Goal: Task Accomplishment & Management: Complete application form

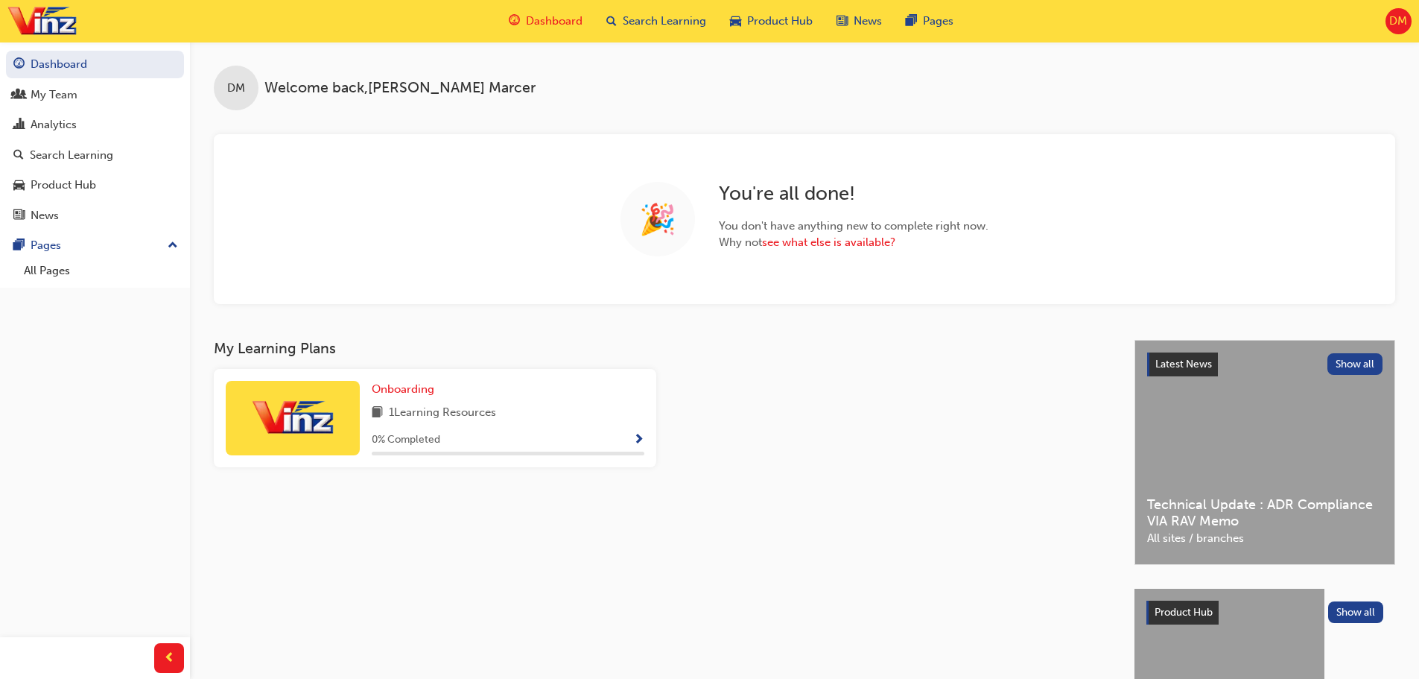
click at [1402, 26] on span "DM" at bounding box center [1399, 21] width 18 height 17
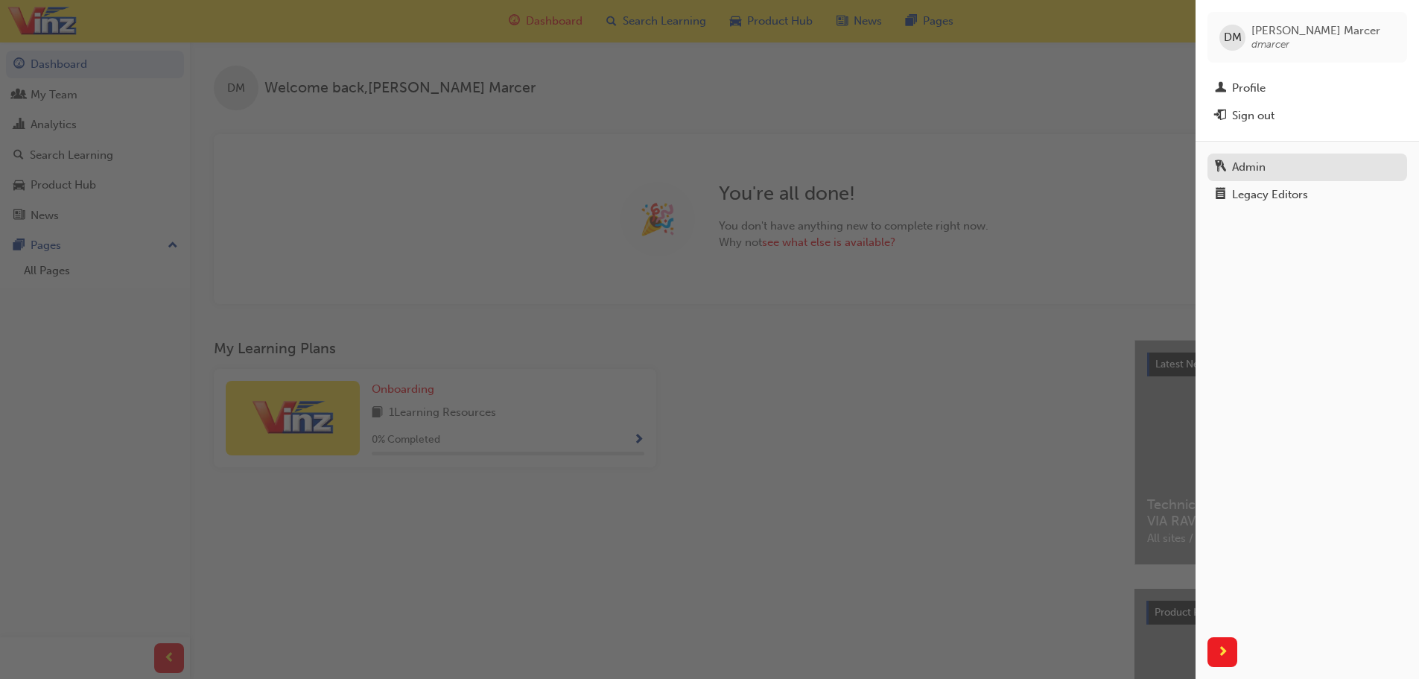
click at [1260, 171] on div "Admin" at bounding box center [1249, 167] width 34 height 17
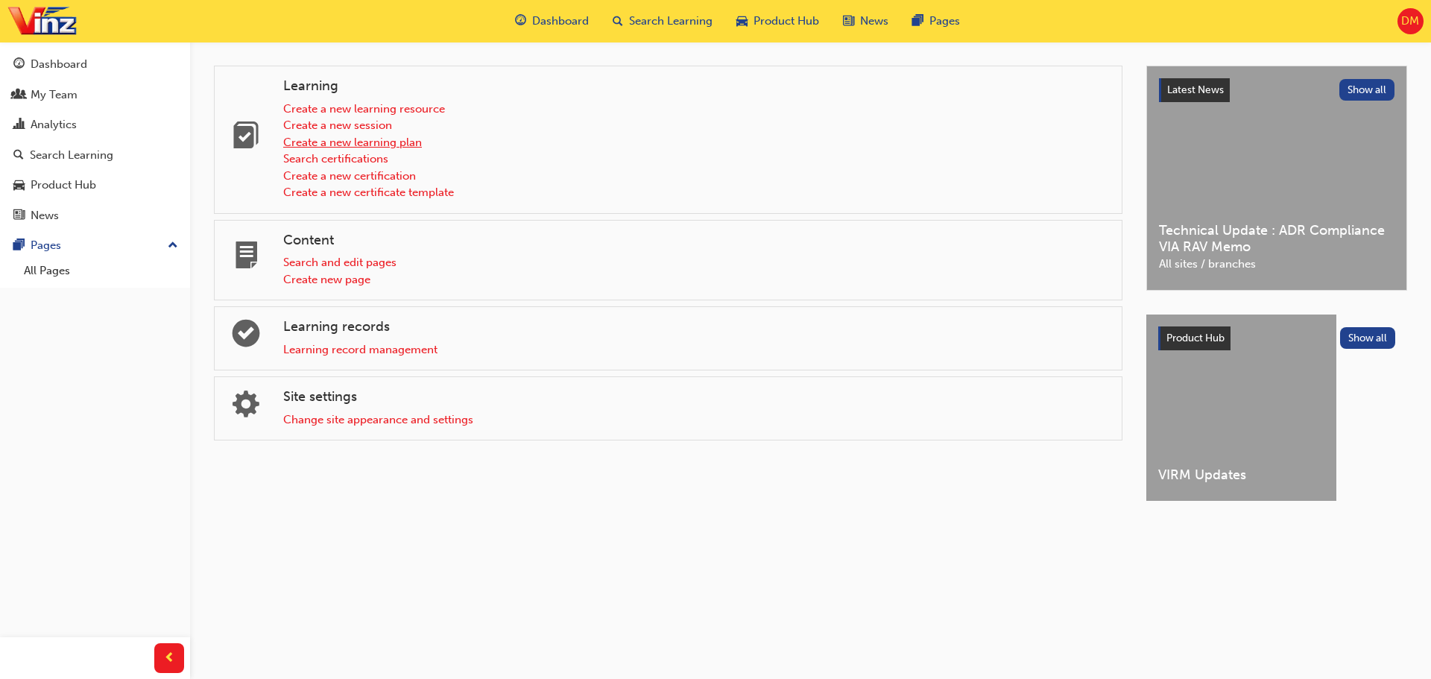
click at [411, 142] on link "Create a new learning plan" at bounding box center [352, 142] width 139 height 13
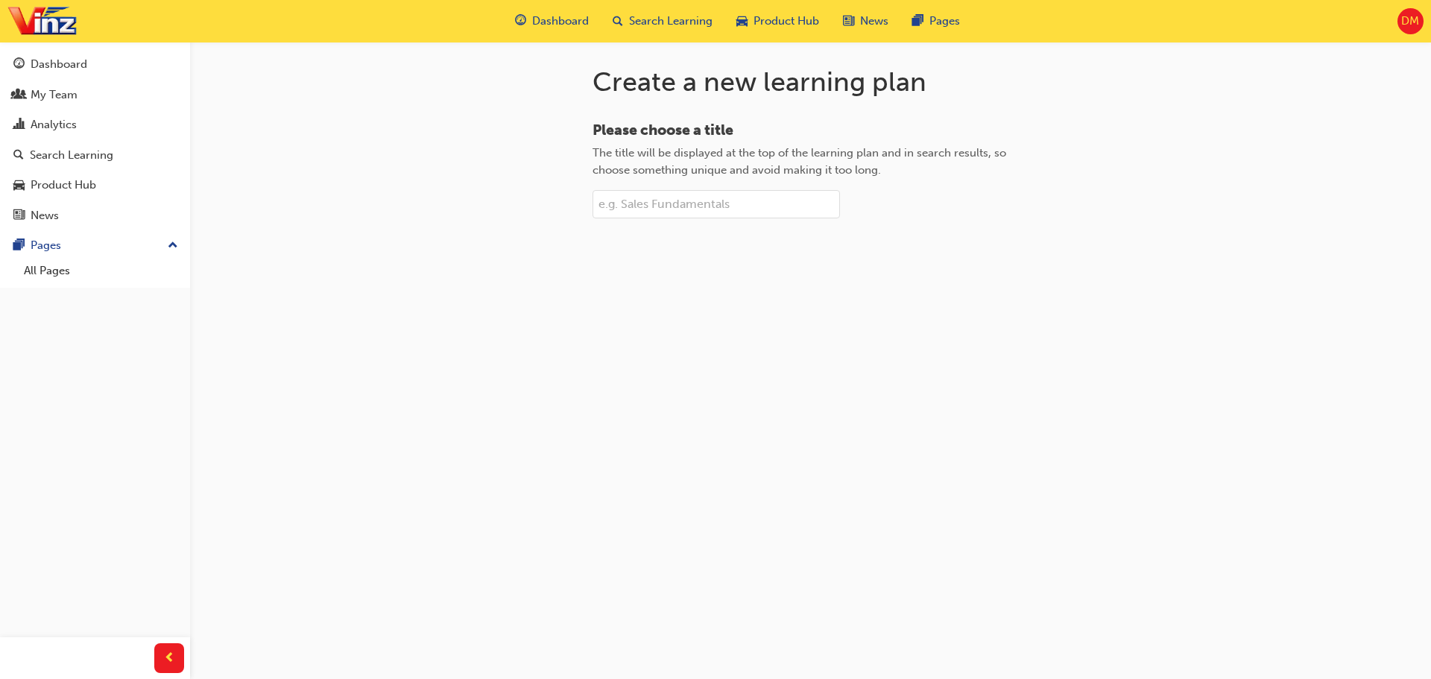
click at [669, 199] on input "Please choose a title The title will be displayed at the top of the learning pl…" at bounding box center [715, 204] width 247 height 28
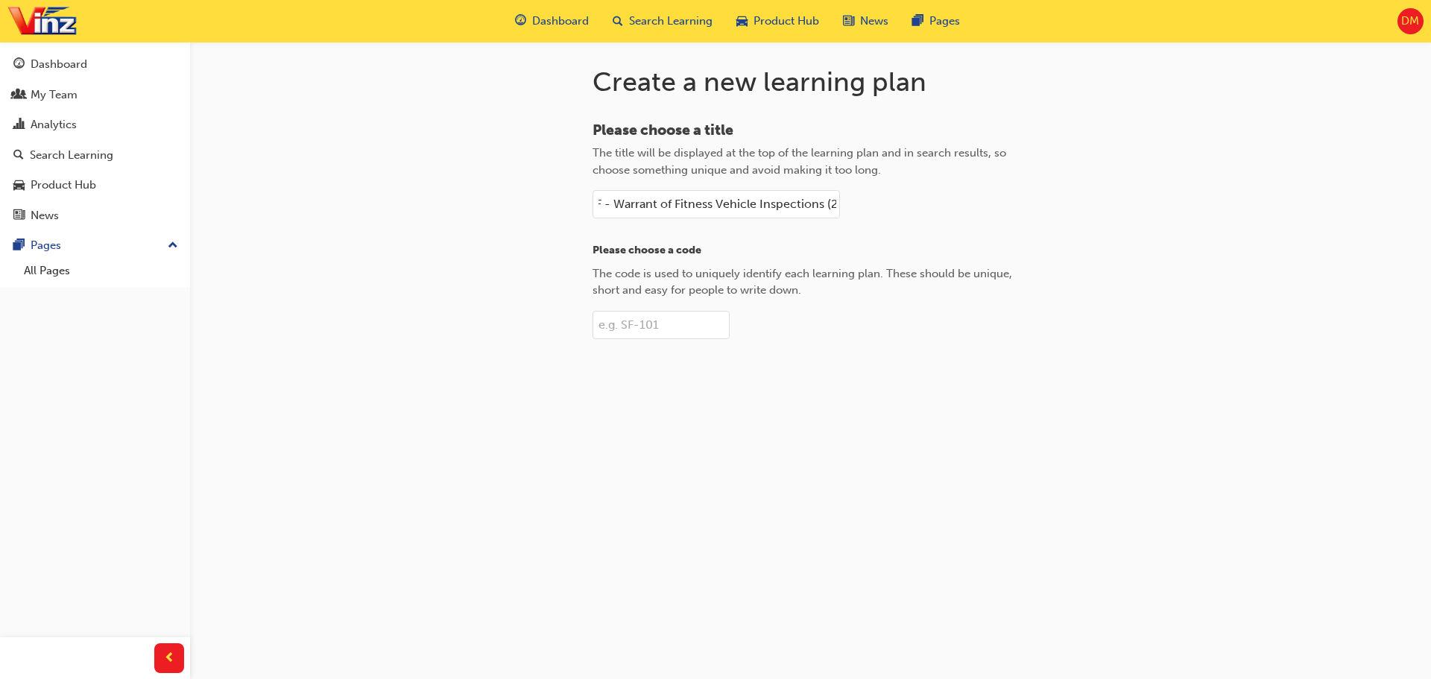
scroll to position [0, 25]
type input "WoF - Warrant of Fitness Vehicle Inspections (2023)"
click at [645, 321] on input "Please choose a code The code is used to uniquely identify each learning plan. …" at bounding box center [660, 325] width 137 height 28
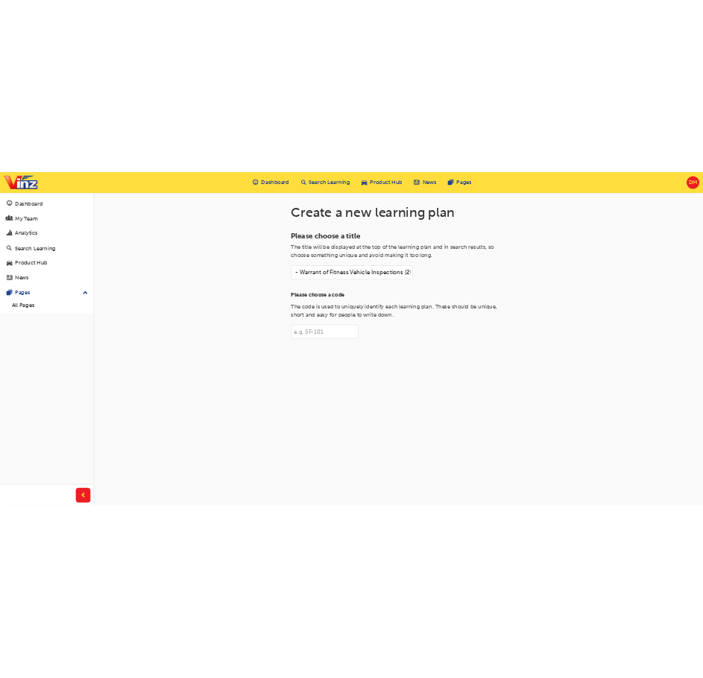
scroll to position [0, 0]
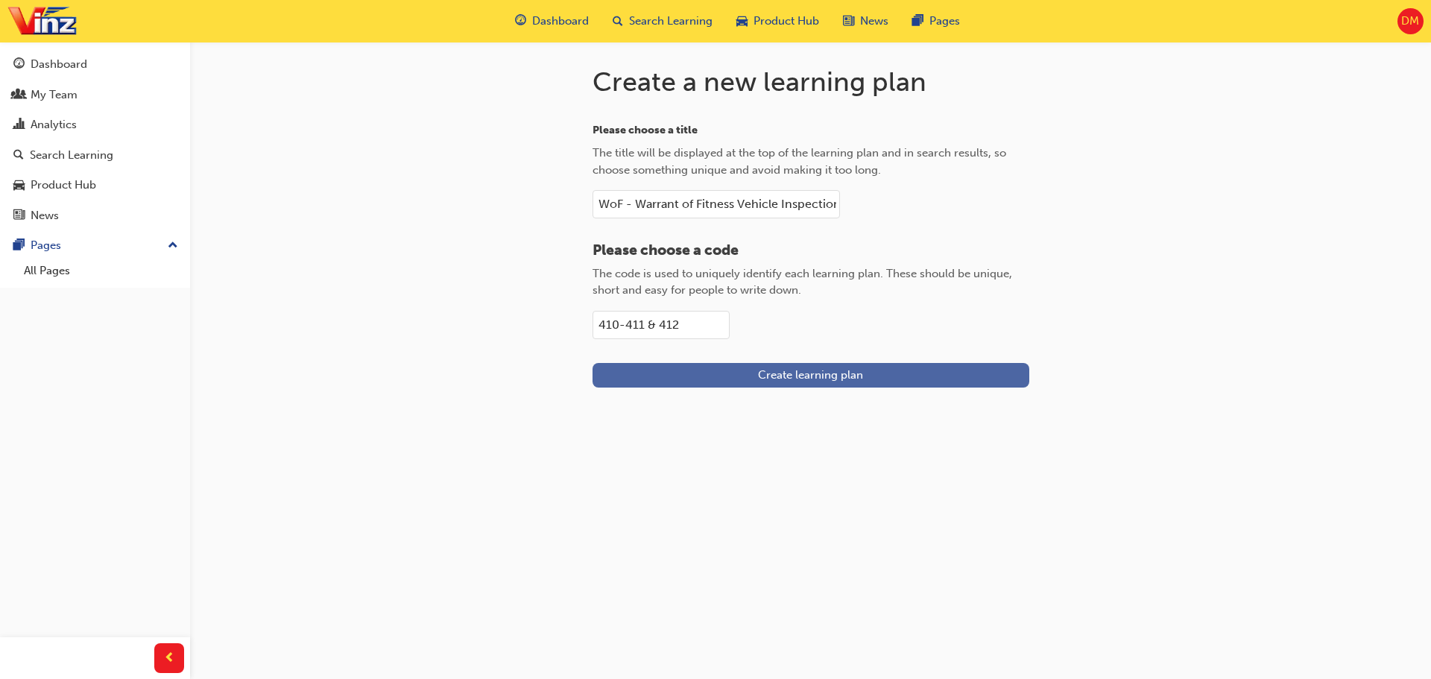
type input "410-411 & 412"
click at [855, 375] on span "Create learning plan" at bounding box center [810, 374] width 105 height 13
